Goal: Check status: Check status

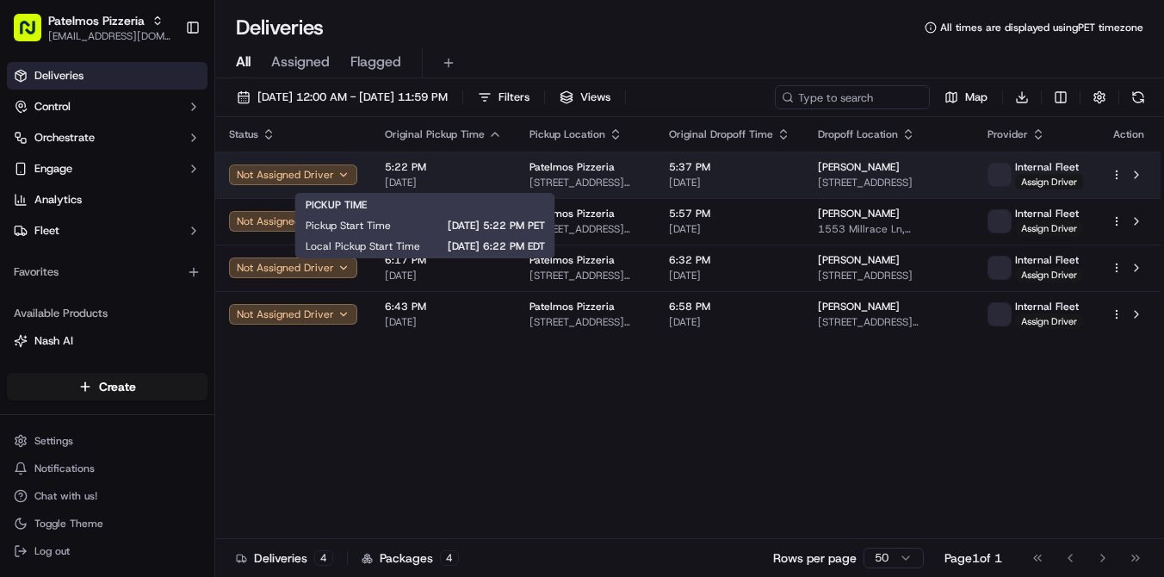
click at [455, 182] on span "[DATE]" at bounding box center [443, 183] width 117 height 14
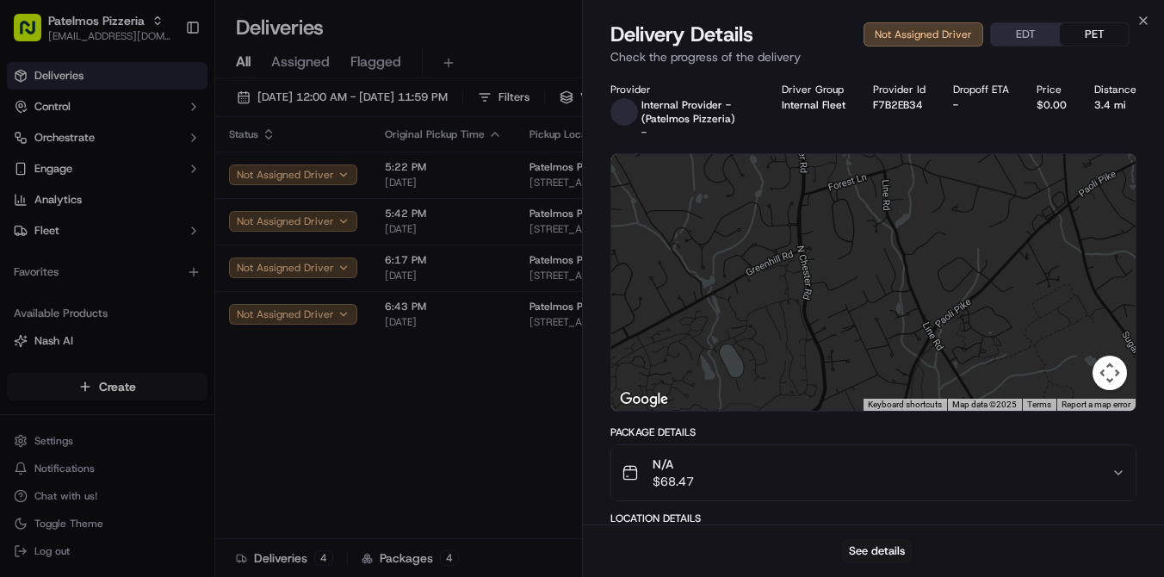
click at [854, 106] on div "Provider Internal Provider - (Patelmos Pizzeria) - Driver Group Internal Fleet …" at bounding box center [874, 111] width 526 height 57
click at [1144, 21] on icon "button" at bounding box center [1143, 20] width 7 height 7
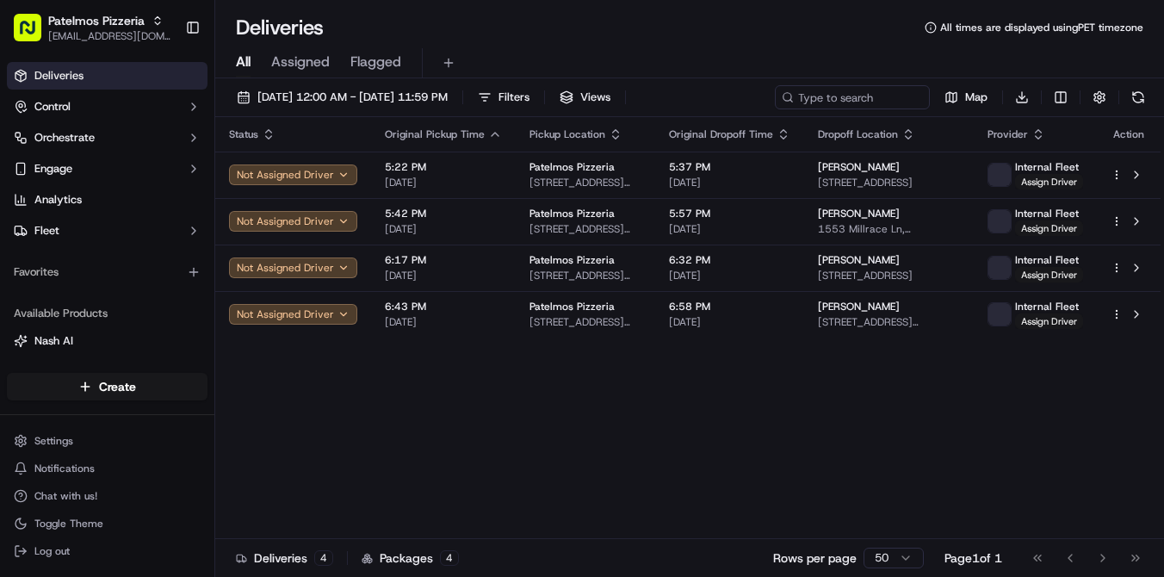
click at [804, 70] on div "All Assigned Flagged" at bounding box center [689, 63] width 949 height 30
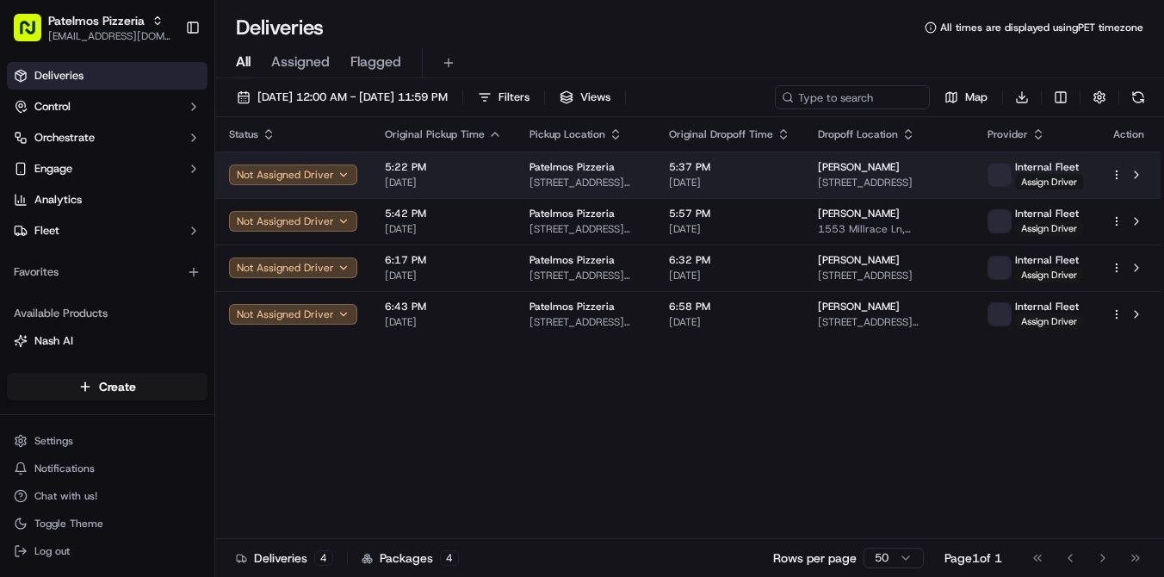
click at [489, 177] on span "[DATE]" at bounding box center [443, 183] width 117 height 14
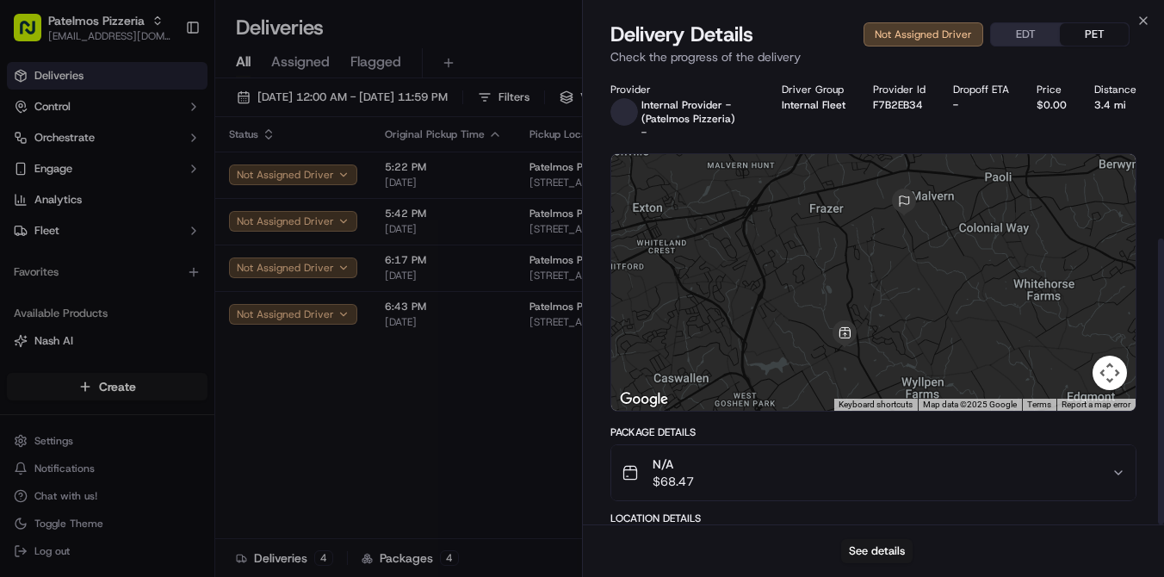
scroll to position [263, 0]
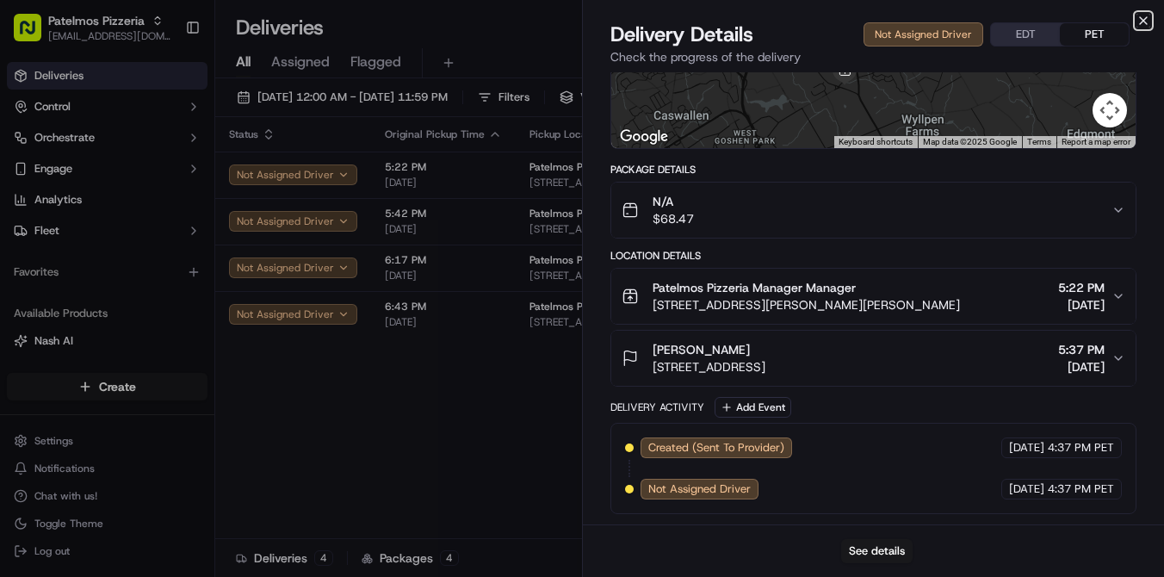
click at [1147, 17] on icon "button" at bounding box center [1144, 21] width 14 height 14
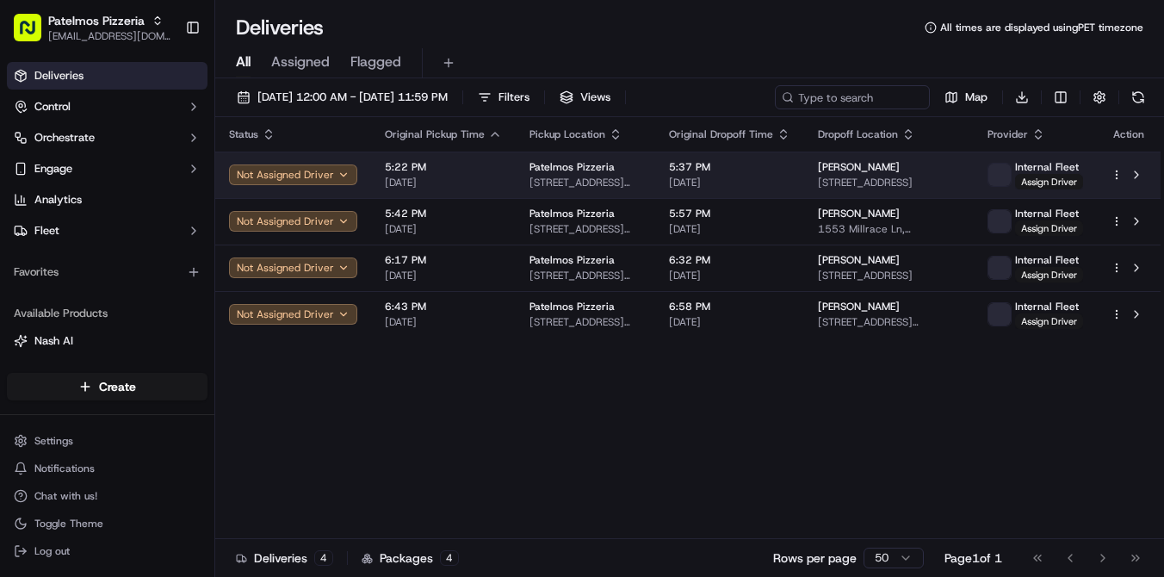
click at [574, 158] on td "Patelmos Pizzeria [STREET_ADDRESS]" at bounding box center [586, 175] width 140 height 47
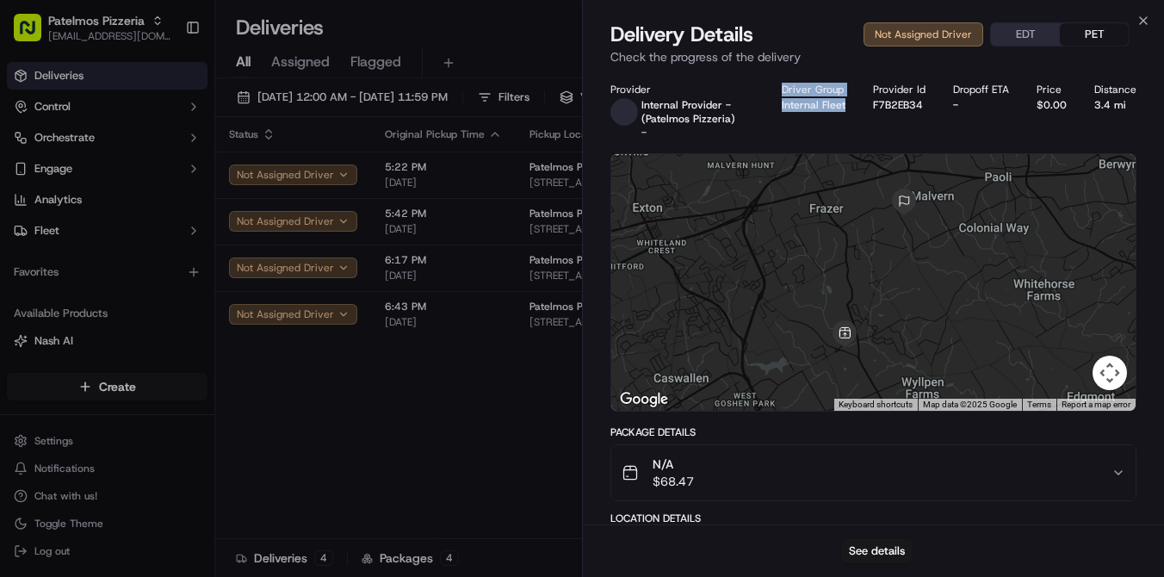
drag, startPoint x: 860, startPoint y: 110, endPoint x: 777, endPoint y: 91, distance: 85.7
click at [777, 91] on div "Provider Internal Provider - (Patelmos Pizzeria) - Driver Group Internal Fleet …" at bounding box center [874, 111] width 526 height 57
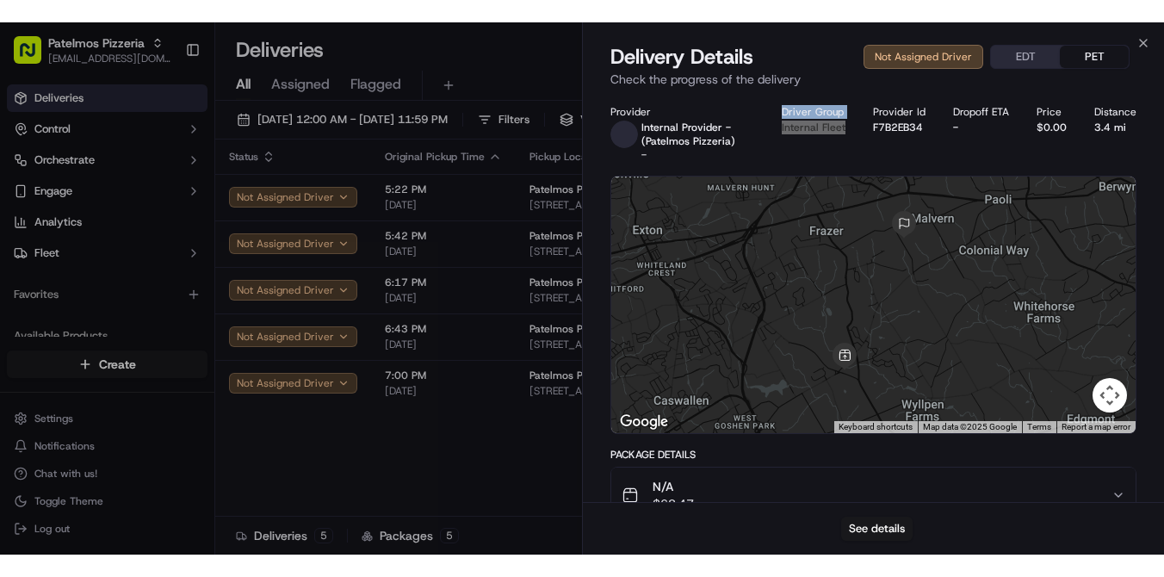
scroll to position [0, 0]
